Goal: Navigation & Orientation: Find specific page/section

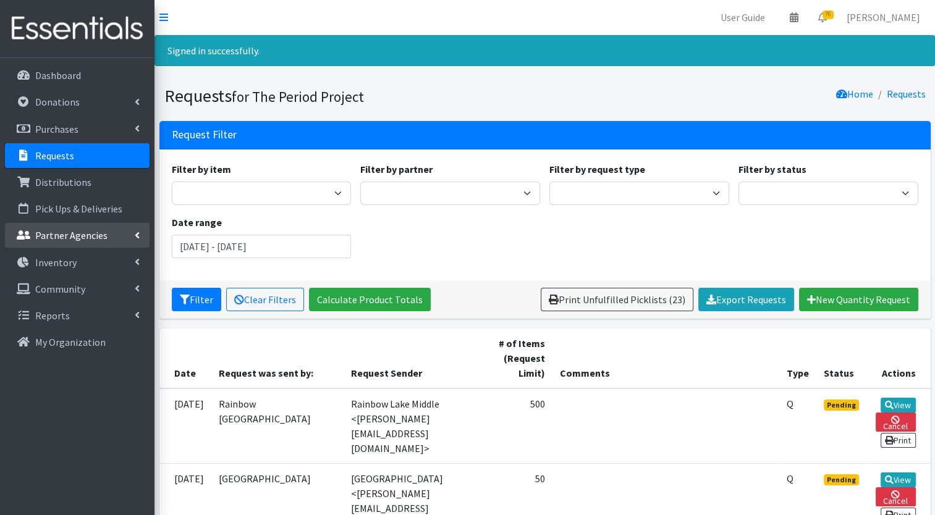
click at [57, 236] on p "Partner Agencies" at bounding box center [71, 235] width 72 height 12
click at [54, 268] on link "All Partners" at bounding box center [77, 262] width 145 height 25
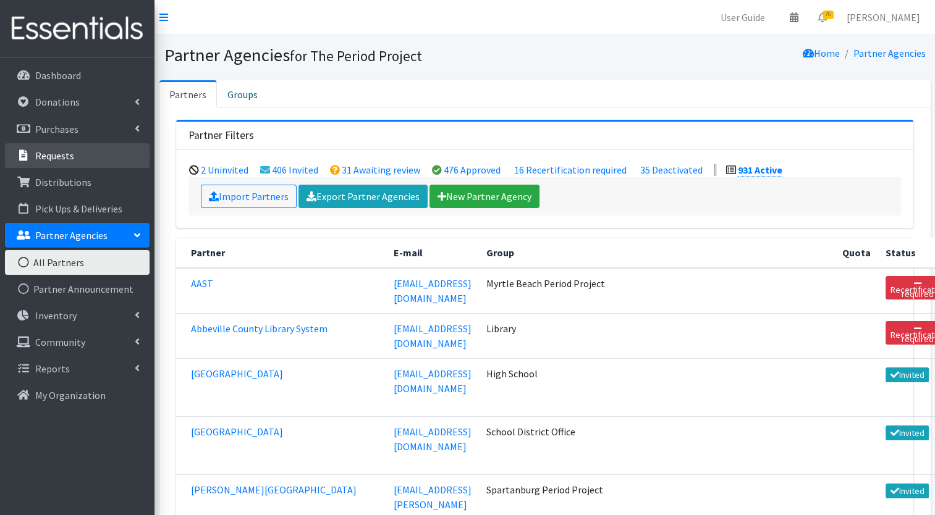
click at [67, 159] on p "Requests" at bounding box center [54, 156] width 39 height 12
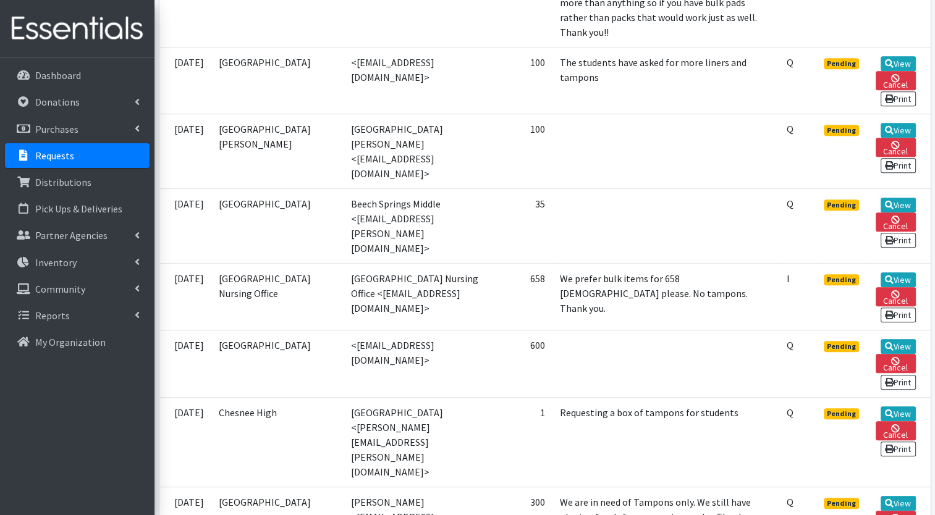
scroll to position [667, 0]
